Goal: Task Accomplishment & Management: Complete application form

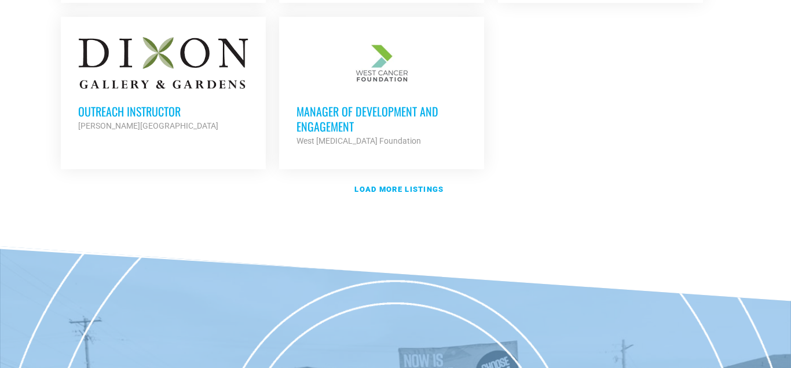
scroll to position [1536, 0]
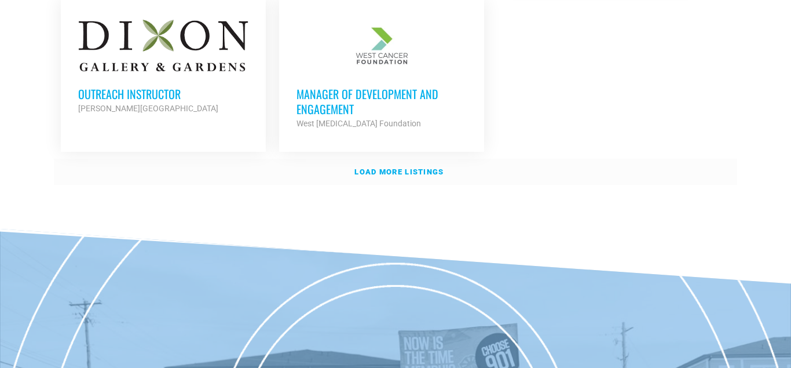
click at [409, 167] on strong "Load more listings" at bounding box center [399, 171] width 89 height 9
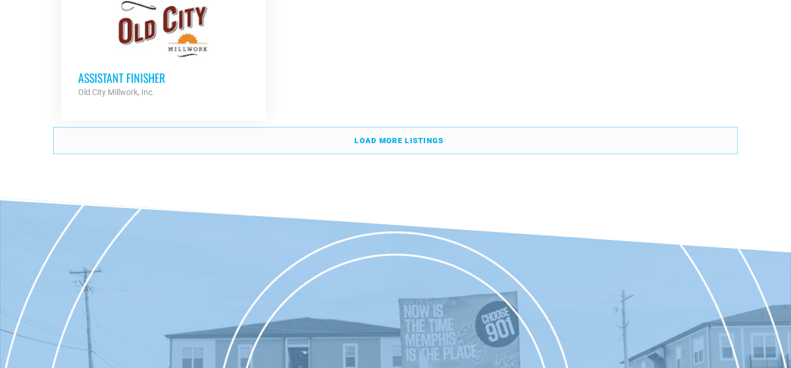
scroll to position [2718, 0]
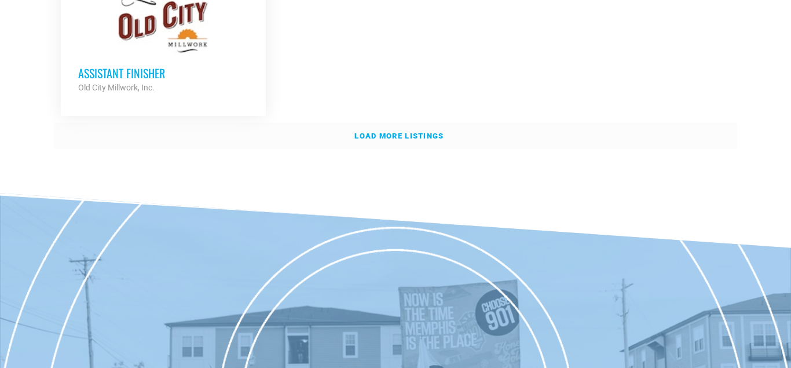
click at [399, 132] on strong "Load more listings" at bounding box center [399, 136] width 89 height 9
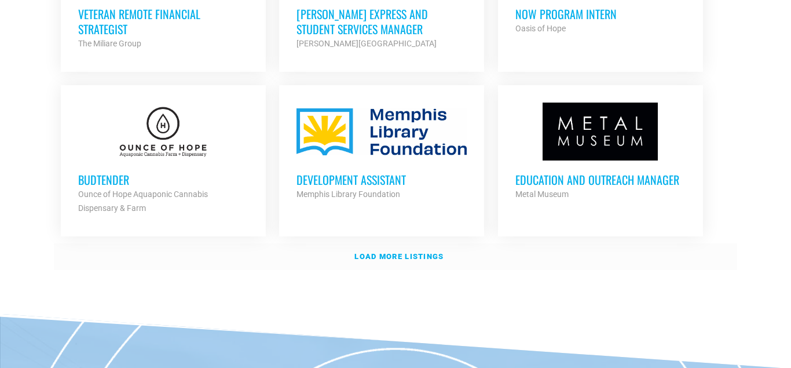
scroll to position [3605, 0]
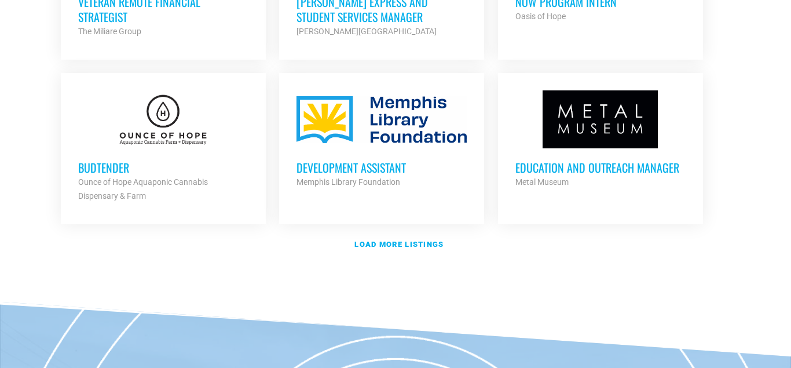
click at [158, 111] on div at bounding box center [163, 119] width 170 height 58
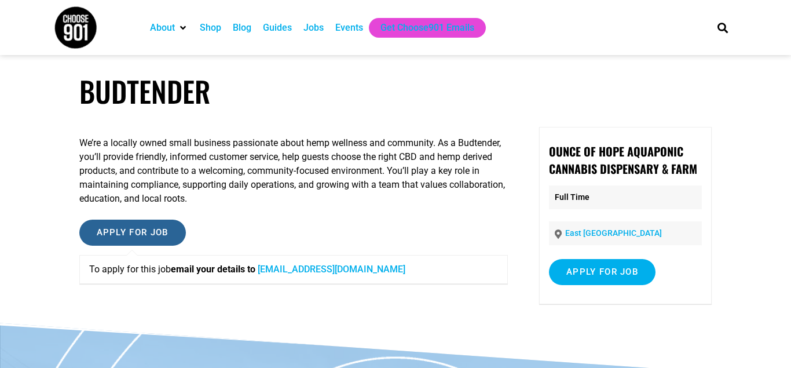
click at [142, 230] on input "Apply for job" at bounding box center [132, 233] width 107 height 26
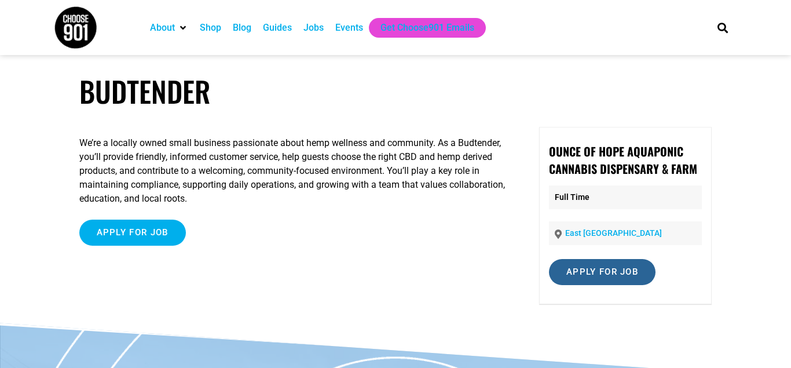
click at [606, 276] on input "Apply for job" at bounding box center [602, 272] width 107 height 26
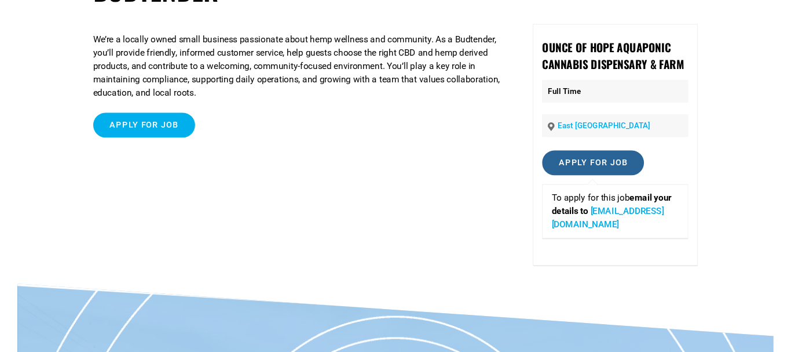
scroll to position [177, 0]
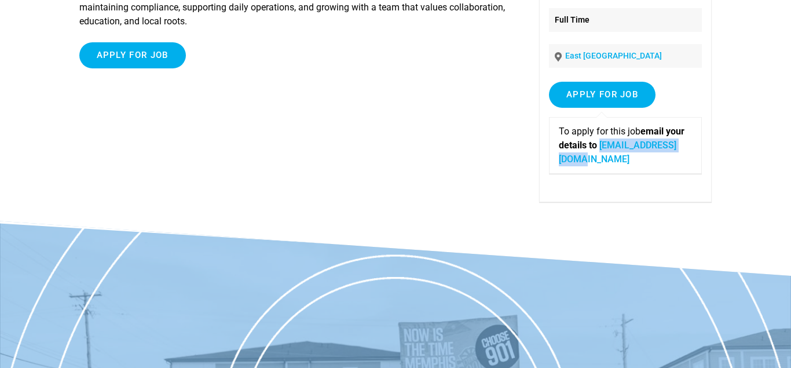
drag, startPoint x: 558, startPoint y: 162, endPoint x: 657, endPoint y: 166, distance: 98.6
click at [657, 166] on div "To apply for this job email your details to info@ounceofhope.com" at bounding box center [625, 145] width 153 height 57
copy link "info@ounceofhope.com"
